Goal: Transaction & Acquisition: Purchase product/service

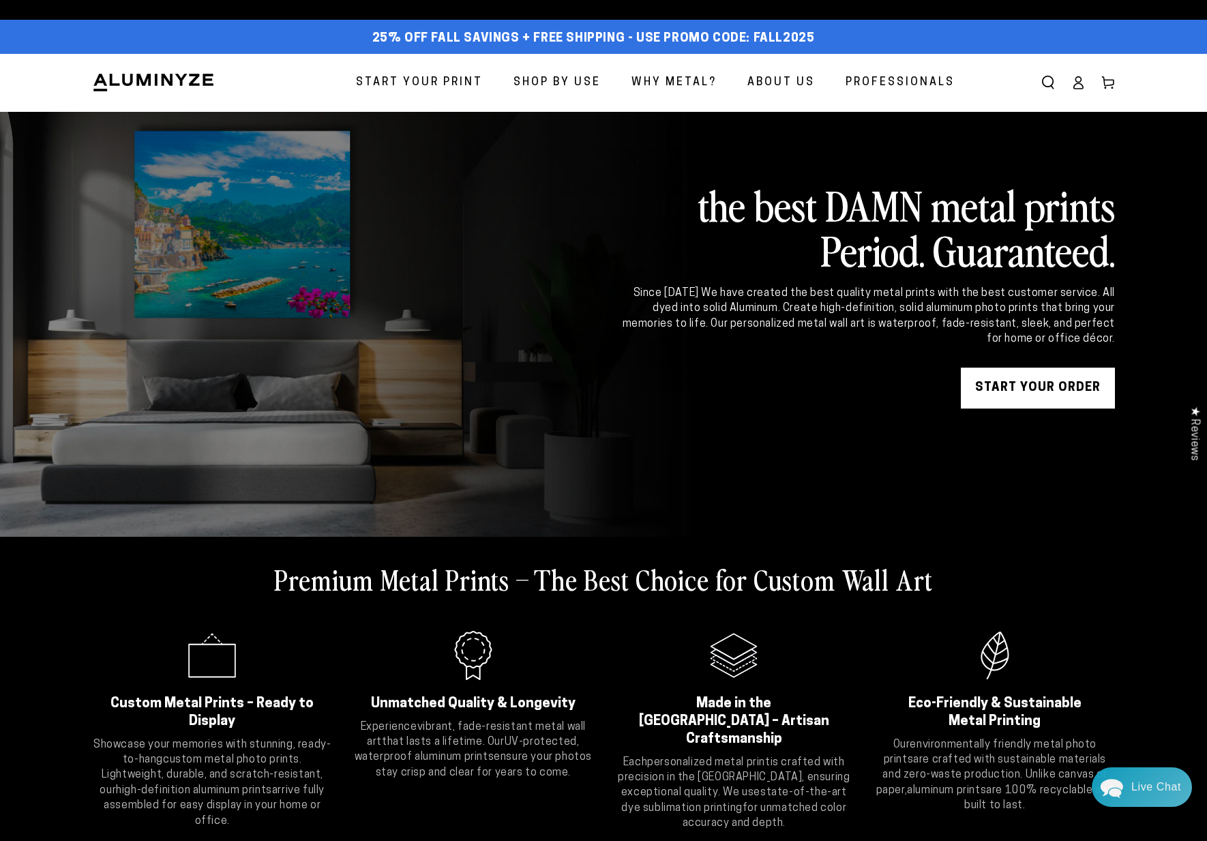
click at [668, 80] on span "Why Metal?" at bounding box center [673, 83] width 85 height 20
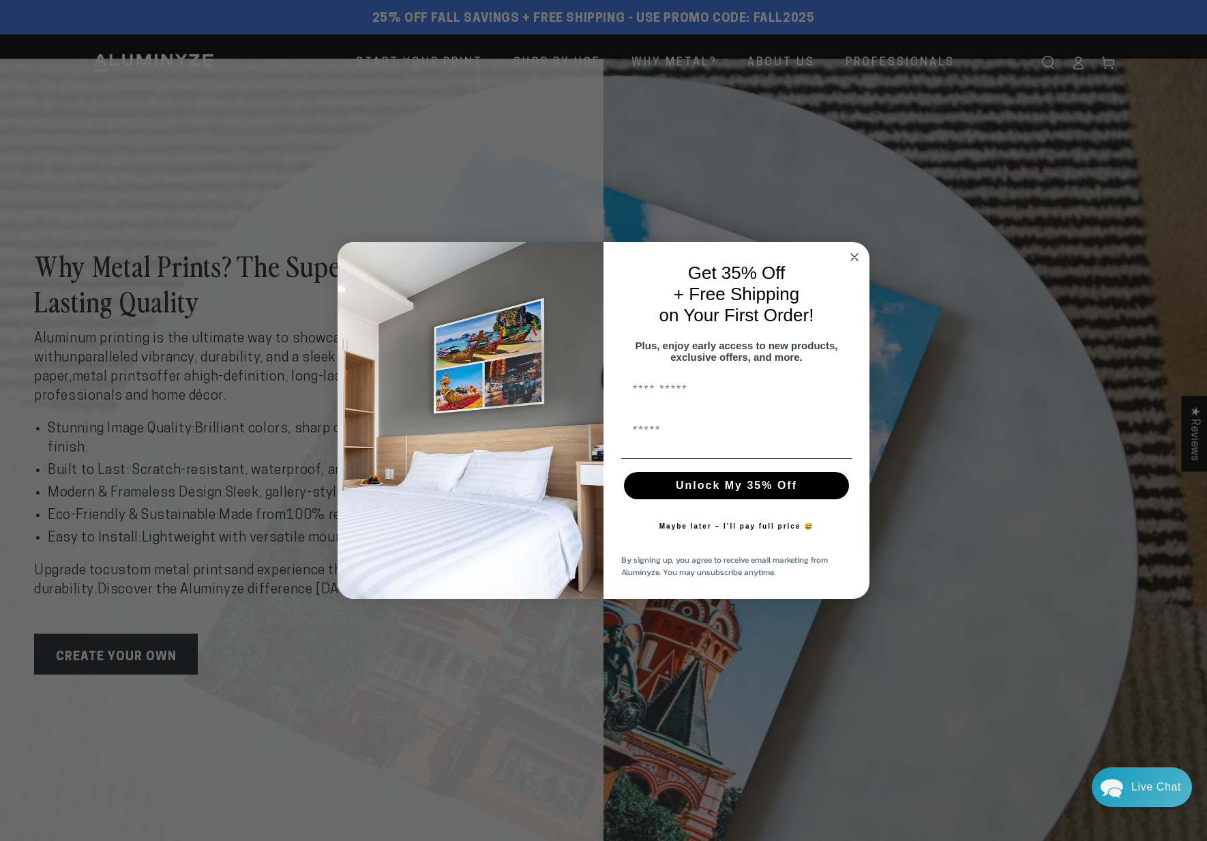
drag, startPoint x: 853, startPoint y: 250, endPoint x: 839, endPoint y: 257, distance: 15.2
click at [853, 250] on circle "Close dialog" at bounding box center [855, 257] width 16 height 16
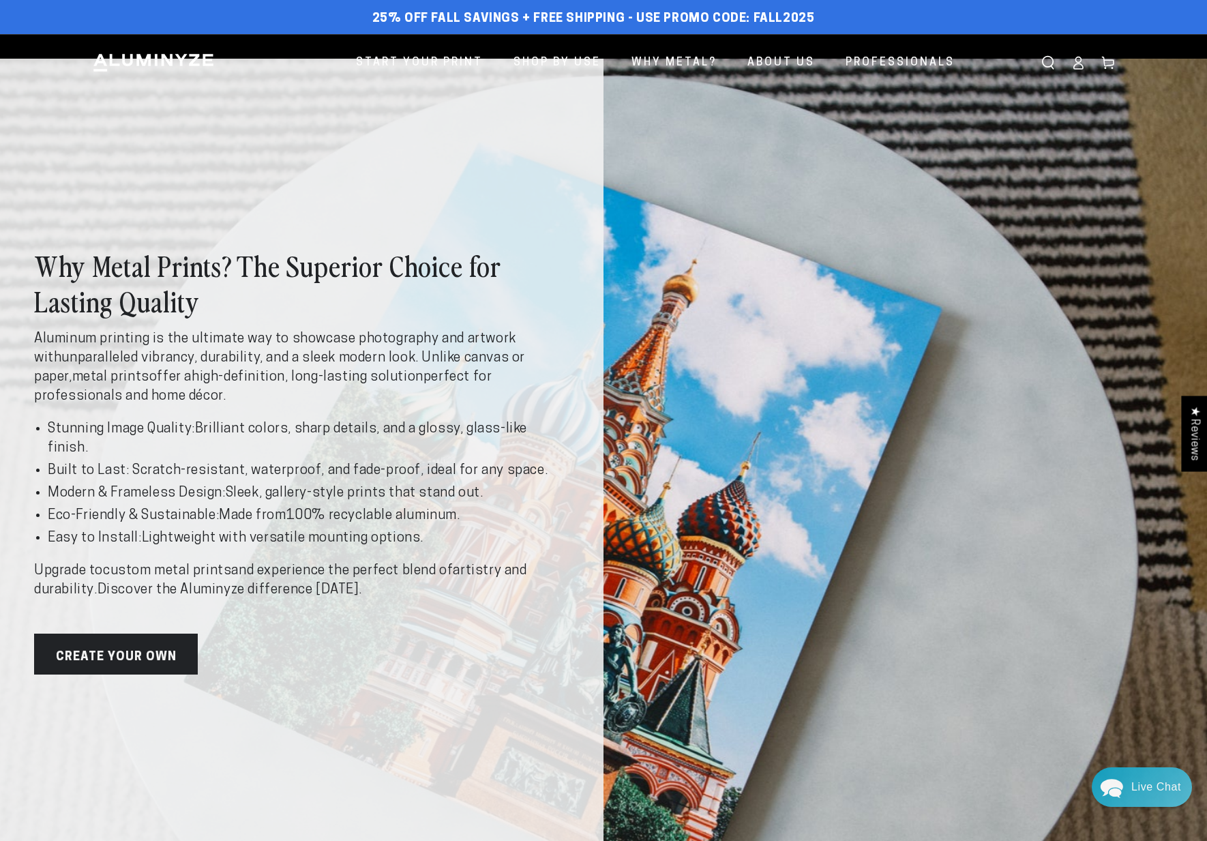
click at [105, 653] on link "Create Your Own" at bounding box center [116, 653] width 164 height 41
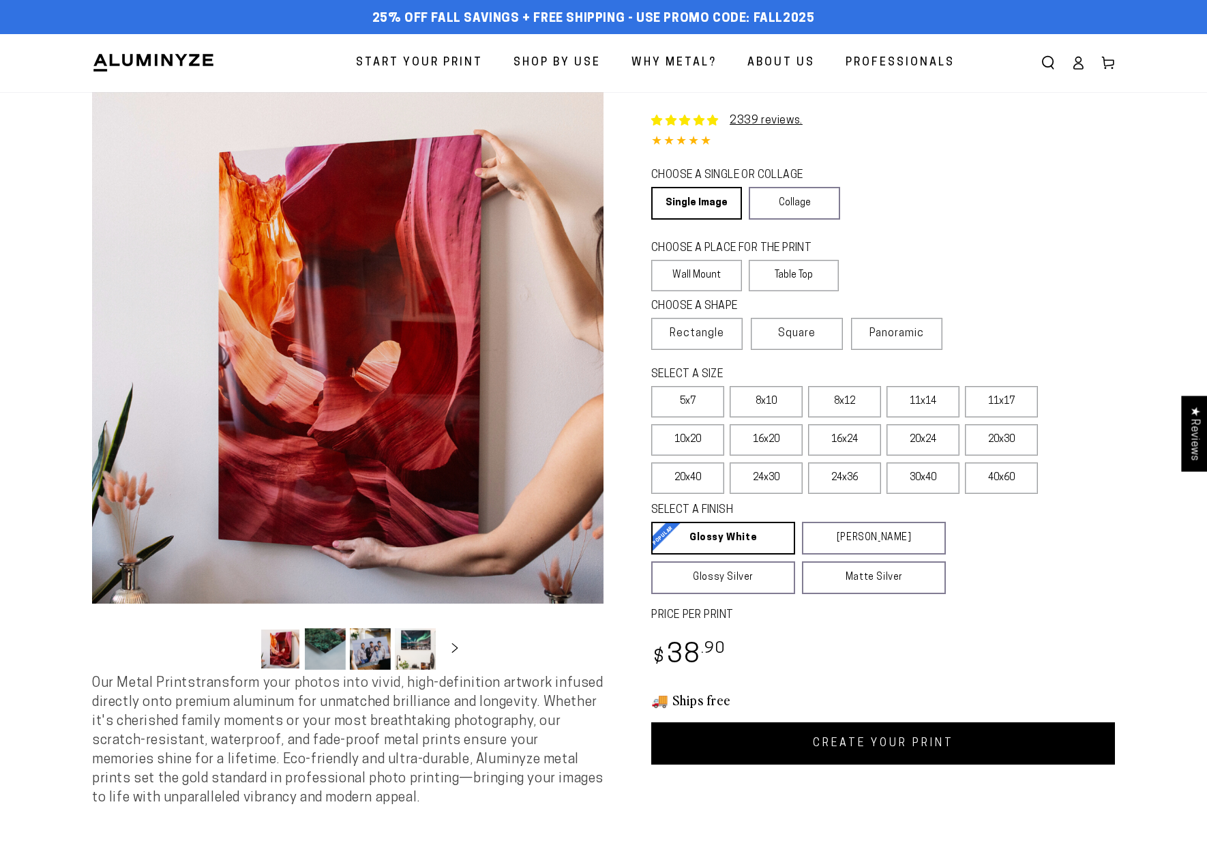
select select "**********"
click at [695, 200] on link "Single Image" at bounding box center [695, 203] width 89 height 33
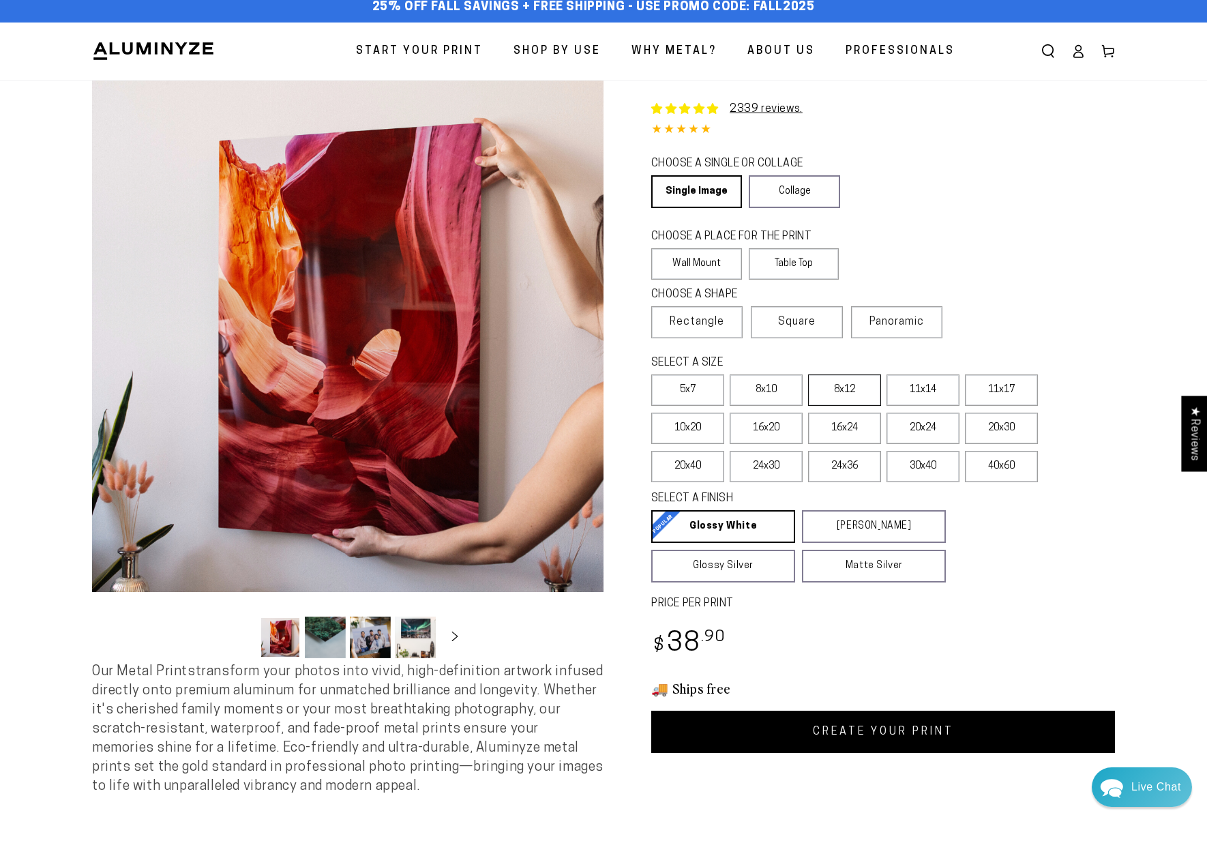
click at [835, 388] on label "8x12" at bounding box center [844, 389] width 73 height 31
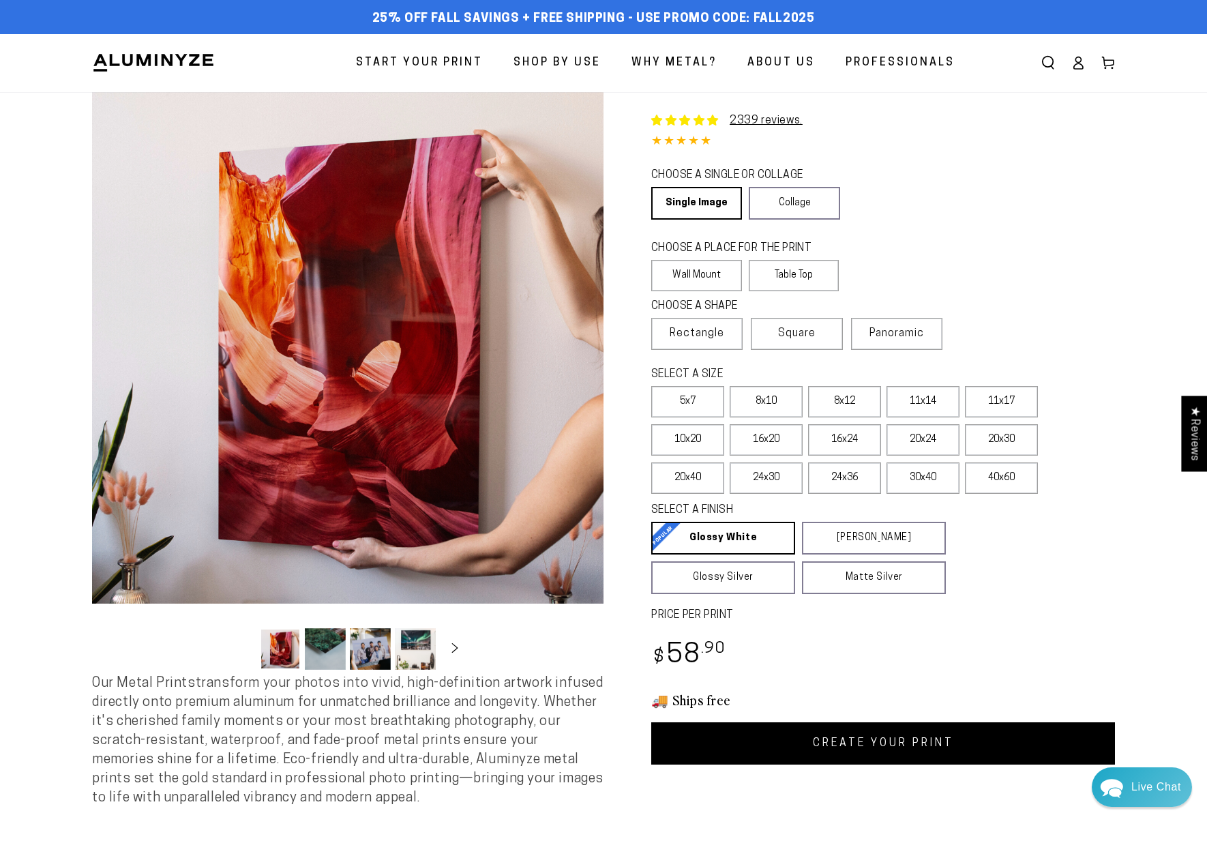
click at [861, 742] on link "CREATE YOUR PRINT" at bounding box center [883, 743] width 464 height 42
